Goal: Task Accomplishment & Management: Use online tool/utility

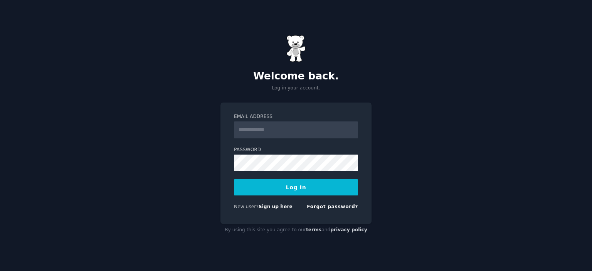
click at [265, 127] on input "Email Address" at bounding box center [296, 129] width 124 height 17
type input "**********"
click at [301, 191] on button "Log In" at bounding box center [296, 187] width 124 height 16
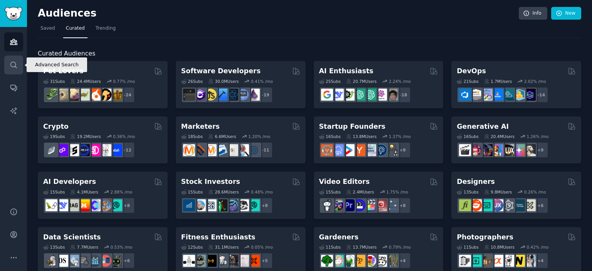
click at [15, 67] on icon "Sidebar" at bounding box center [13, 65] width 6 height 6
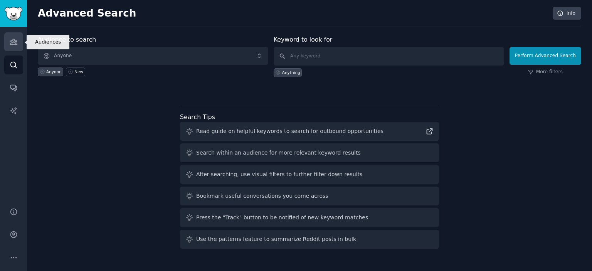
click at [13, 40] on icon "Sidebar" at bounding box center [14, 42] width 8 height 8
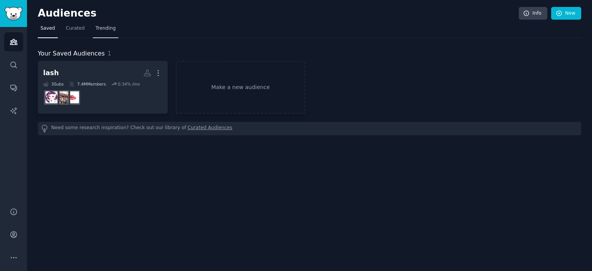
click at [102, 30] on span "Trending" at bounding box center [106, 28] width 20 height 7
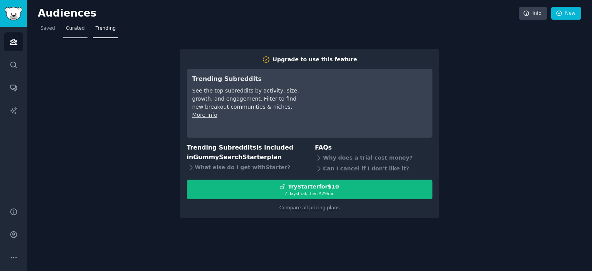
click at [73, 29] on span "Curated" at bounding box center [75, 28] width 19 height 7
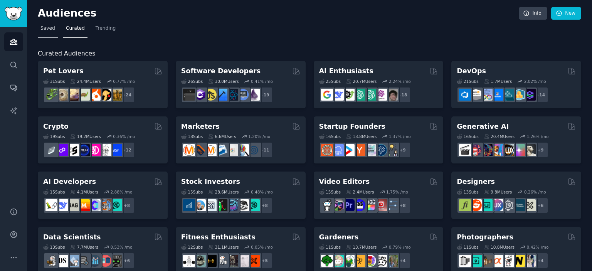
click at [49, 27] on span "Saved" at bounding box center [47, 28] width 15 height 7
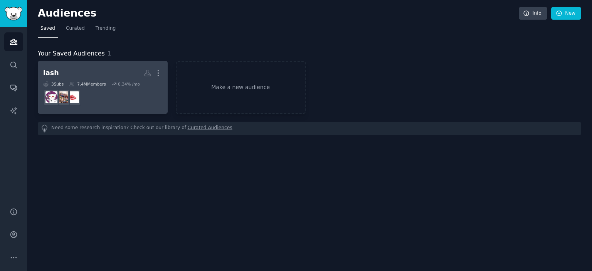
click at [69, 72] on h2 "lash More" at bounding box center [102, 72] width 119 height 13
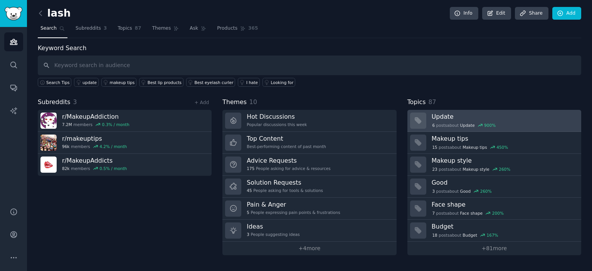
click at [465, 123] on span "Update" at bounding box center [467, 125] width 15 height 5
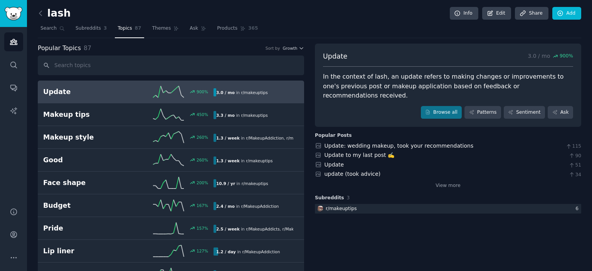
scroll to position [39, 0]
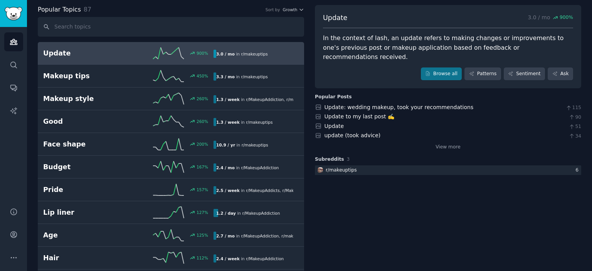
click at [59, 57] on h2 "Update" at bounding box center [85, 54] width 85 height 10
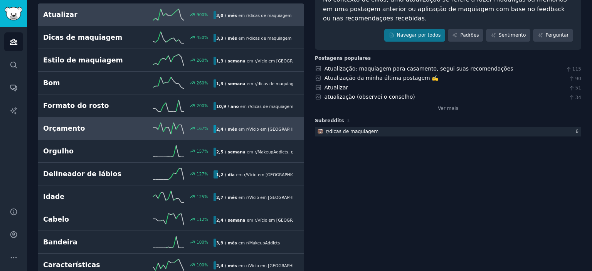
scroll to position [0, 0]
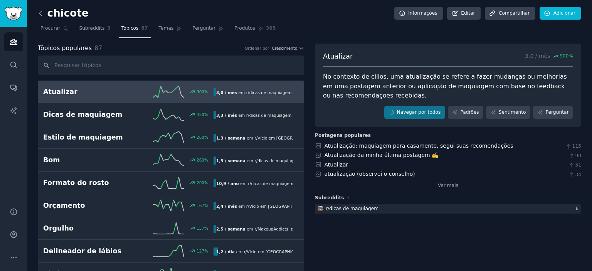
click at [39, 15] on icon at bounding box center [41, 13] width 8 height 8
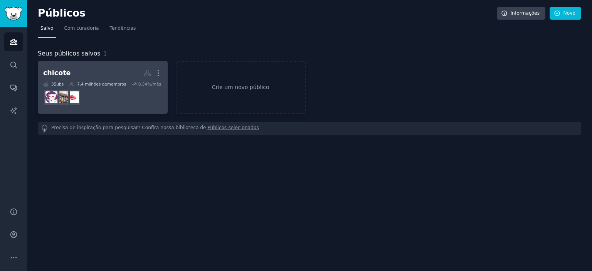
click at [105, 76] on h2 "chicote Mais" at bounding box center [102, 72] width 119 height 13
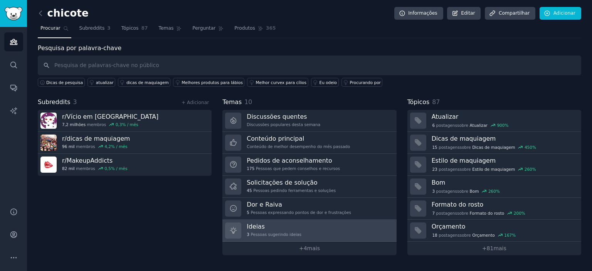
click at [253, 229] on font "Ideias" at bounding box center [256, 226] width 18 height 7
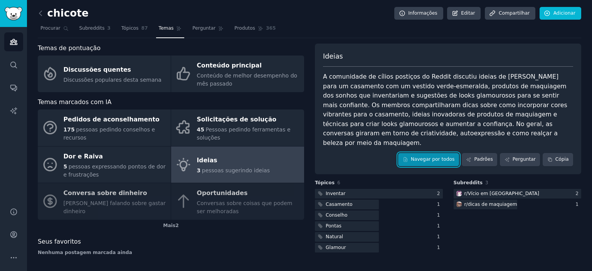
click at [426, 156] on font "Navegar por todos" at bounding box center [433, 158] width 44 height 5
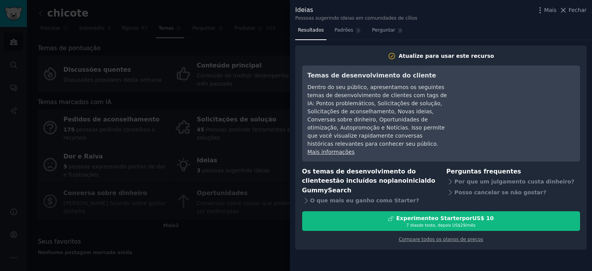
click at [566, 8] on icon at bounding box center [563, 10] width 8 height 8
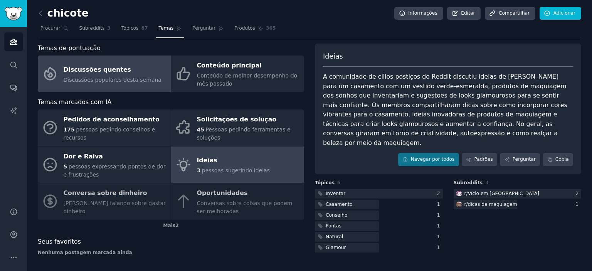
click at [100, 73] on font "Discussões quentes" at bounding box center [97, 69] width 67 height 7
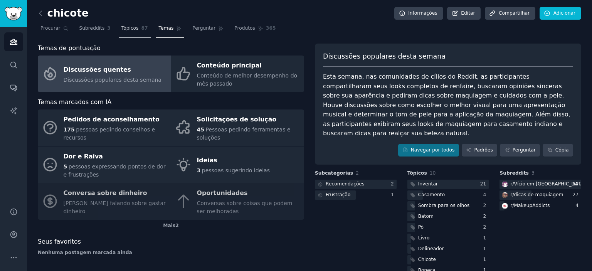
click at [125, 30] on font "Tópicos" at bounding box center [129, 27] width 17 height 5
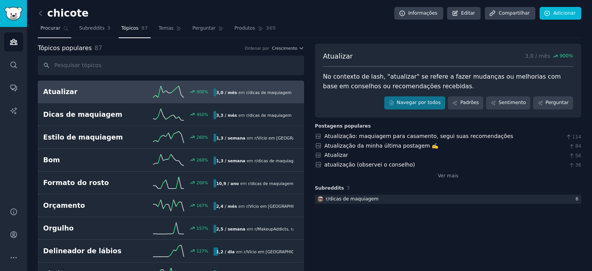
click at [55, 28] on font "Procurar" at bounding box center [50, 27] width 20 height 5
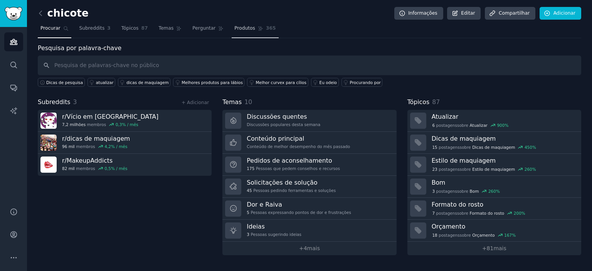
drag, startPoint x: 228, startPoint y: 26, endPoint x: 251, endPoint y: 29, distance: 22.9
click at [234, 26] on font "Produtos" at bounding box center [244, 27] width 21 height 5
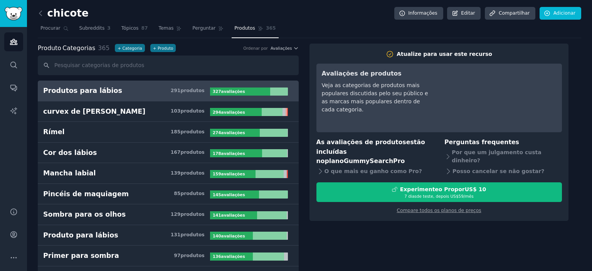
click at [165, 94] on h3 "Produtos para lábios 291 produtos ​" at bounding box center [126, 91] width 167 height 10
click at [218, 91] on font "327" at bounding box center [217, 91] width 8 height 5
click at [225, 90] on font "avaliações" at bounding box center [233, 91] width 24 height 5
click at [199, 89] on font "produtos" at bounding box center [192, 90] width 24 height 5
click at [214, 91] on font "327" at bounding box center [217, 91] width 8 height 5
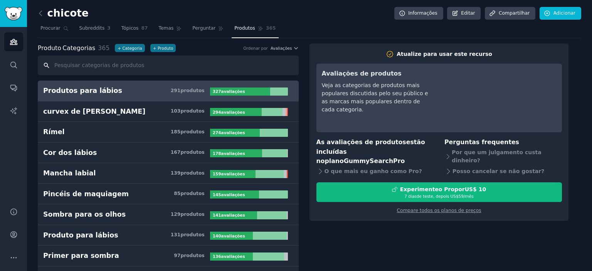
click at [90, 65] on input "text" at bounding box center [168, 65] width 261 height 20
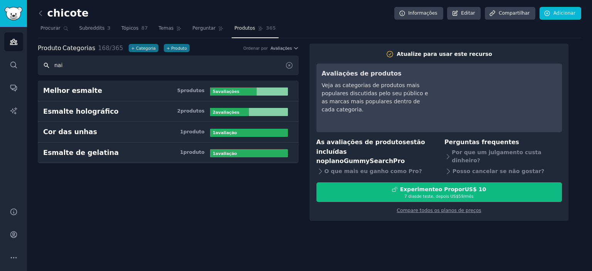
type input "na"
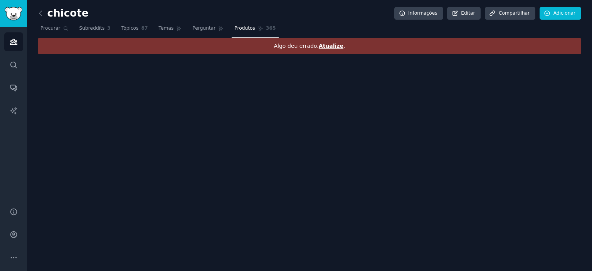
click at [331, 46] on font "Atualize" at bounding box center [331, 46] width 25 height 6
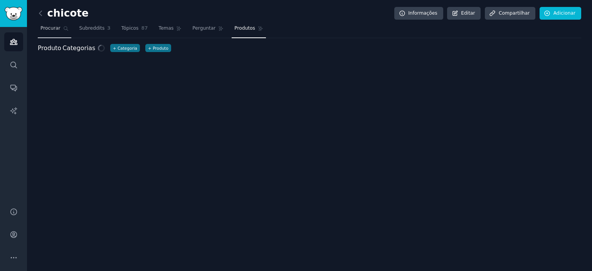
click at [42, 28] on font "Procurar" at bounding box center [50, 27] width 20 height 5
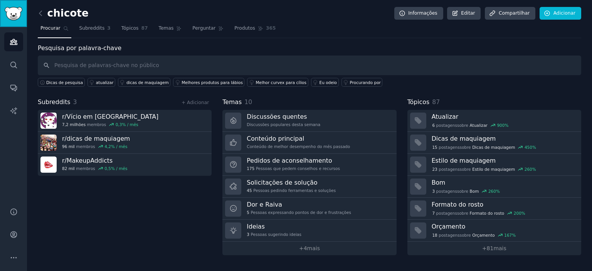
click at [18, 20] on img "Barra lateral" at bounding box center [14, 13] width 18 height 13
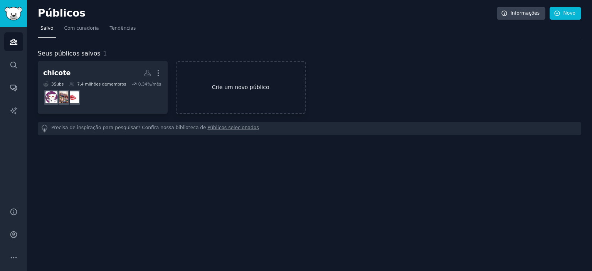
click at [257, 87] on font "Crie um novo público" at bounding box center [240, 87] width 57 height 6
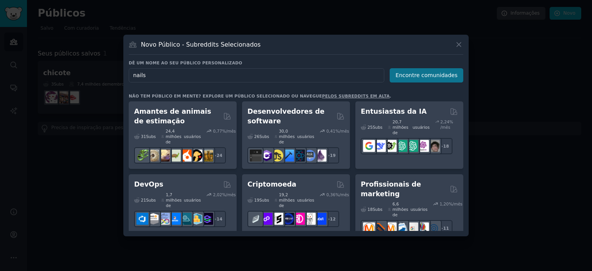
type input "nails"
click at [439, 77] on font "Encontre comunidades" at bounding box center [426, 75] width 62 height 6
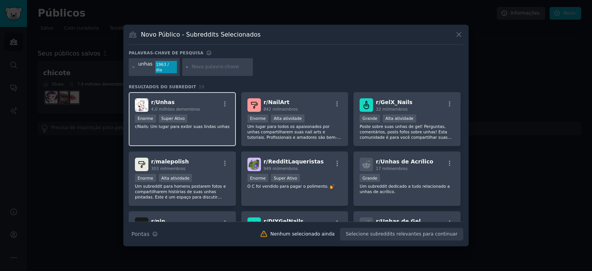
click at [200, 114] on div ">= 95º percentil para envios / dia Enorme Super Ativo" at bounding box center [182, 119] width 95 height 10
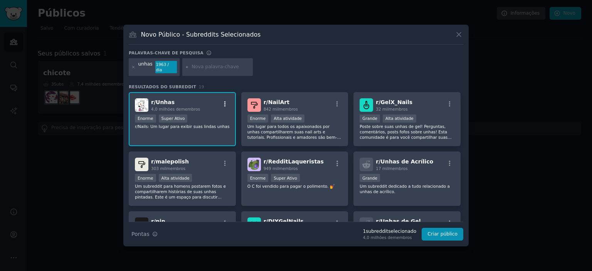
click at [224, 101] on icon "button" at bounding box center [225, 103] width 2 height 5
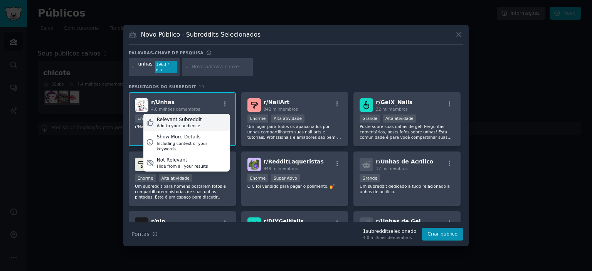
click at [181, 123] on div "Add to your audience" at bounding box center [179, 125] width 45 height 5
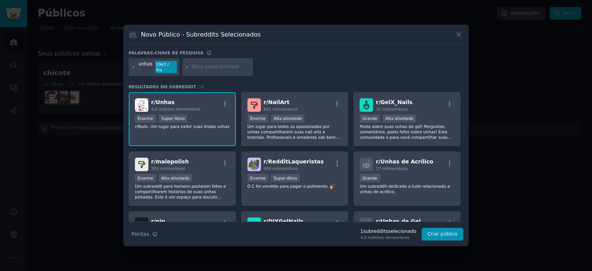
click at [196, 106] on div "r/ Unhas 4,0 milhões de membros" at bounding box center [182, 104] width 95 height 13
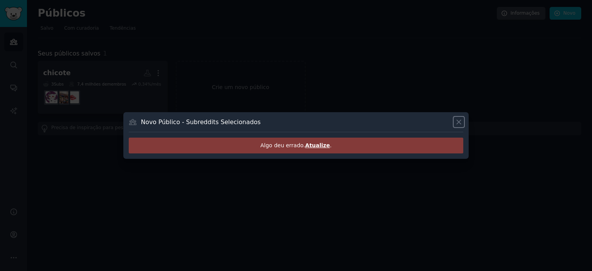
click at [459, 123] on icon at bounding box center [459, 122] width 4 height 4
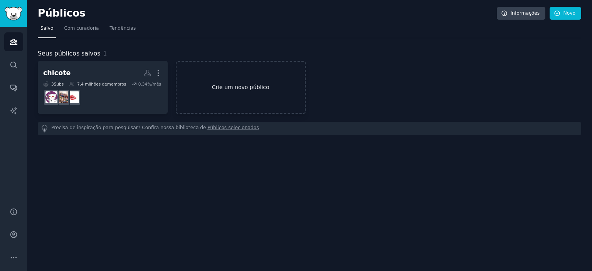
click at [219, 87] on font "Crie um novo público" at bounding box center [240, 87] width 57 height 6
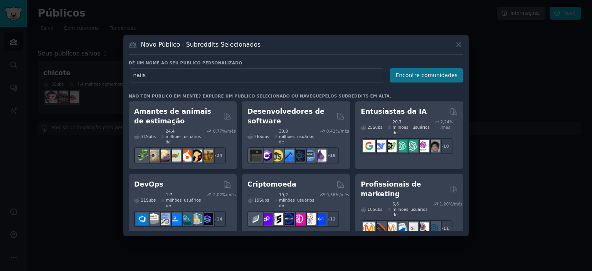
type input "nails"
click at [436, 77] on font "Encontre comunidades" at bounding box center [426, 75] width 62 height 6
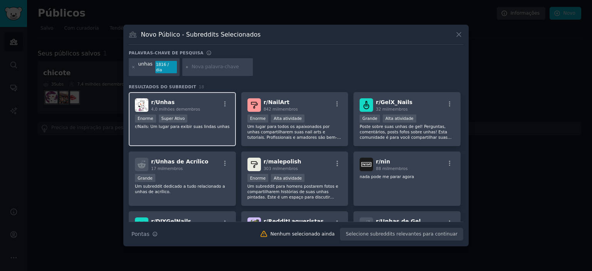
click at [200, 131] on div "r/ Unhas 4,0 milhões de membros >= 95º percentil para envios / dia Enorme Super…" at bounding box center [182, 119] width 107 height 54
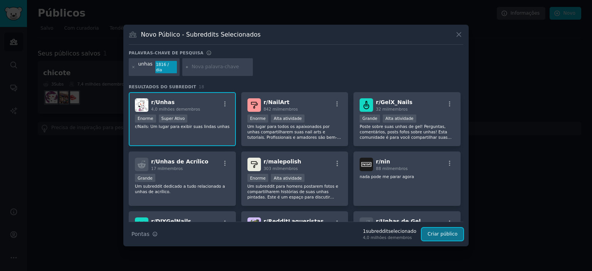
click at [447, 231] on font "Criar público" at bounding box center [442, 233] width 30 height 5
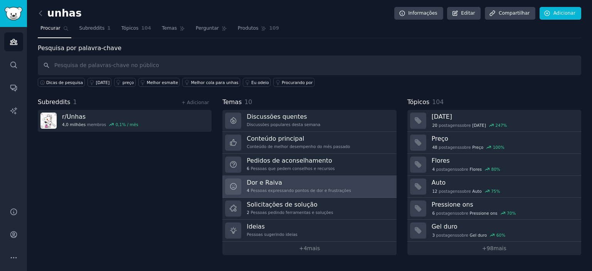
click at [262, 183] on font "Dor e Raiva" at bounding box center [264, 182] width 35 height 7
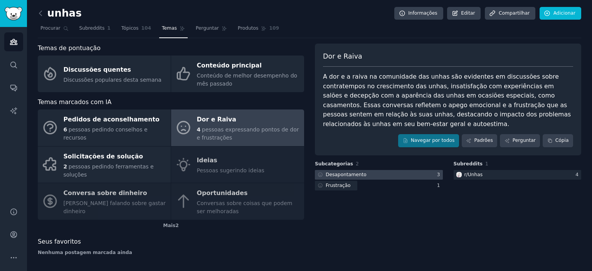
click at [359, 172] on font "Desapontamento" at bounding box center [346, 174] width 41 height 5
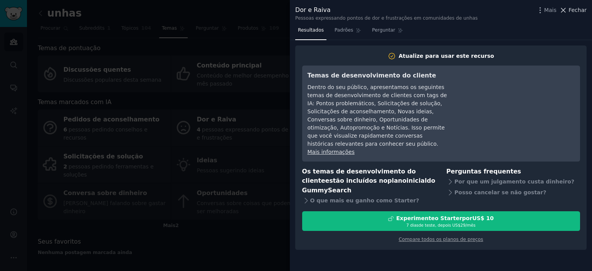
click at [567, 9] on icon at bounding box center [563, 10] width 8 height 8
